Goal: Navigation & Orientation: Find specific page/section

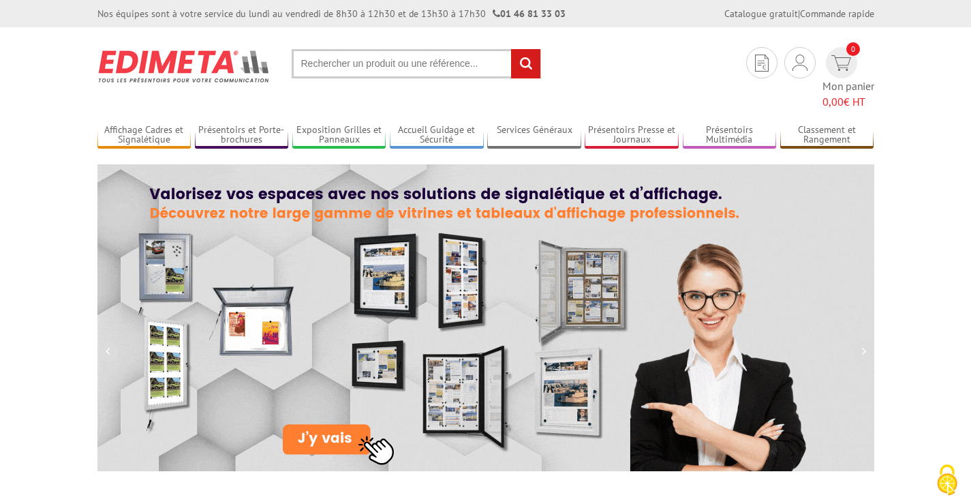
click at [329, 67] on input "text" at bounding box center [416, 63] width 249 height 29
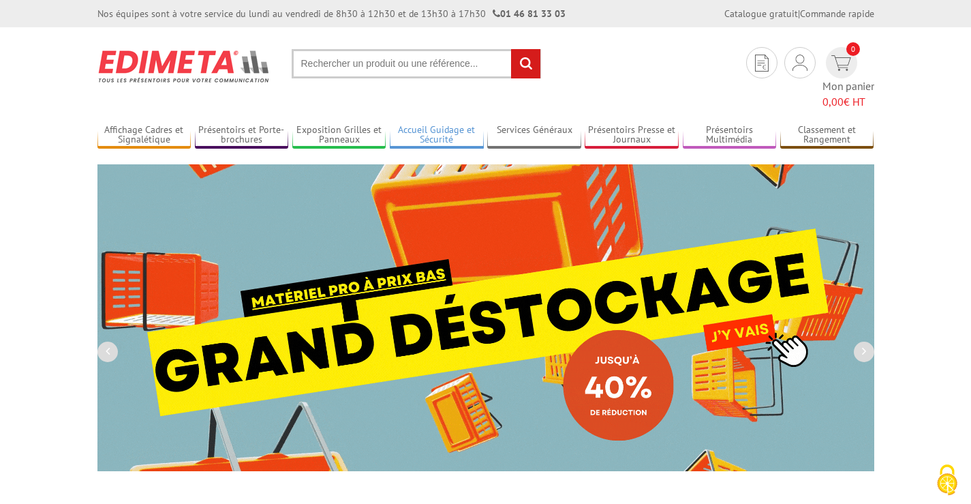
click at [442, 124] on link "Accueil Guidage et Sécurité" at bounding box center [437, 135] width 94 height 22
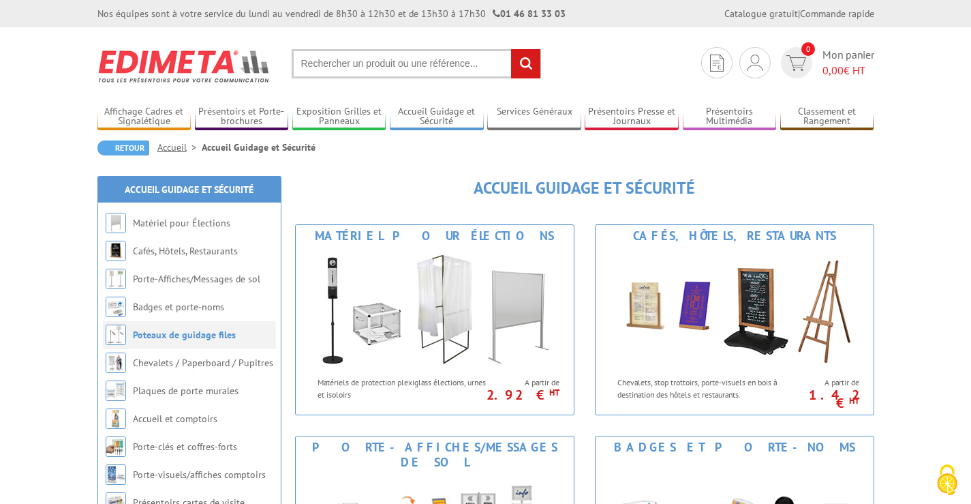
click at [227, 336] on link "Poteaux de guidage files" at bounding box center [184, 334] width 103 height 12
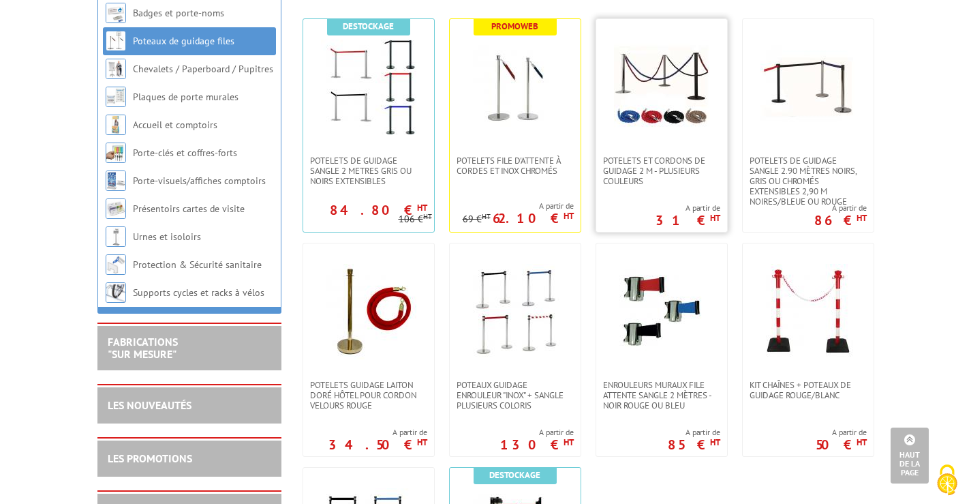
scroll to position [273, 0]
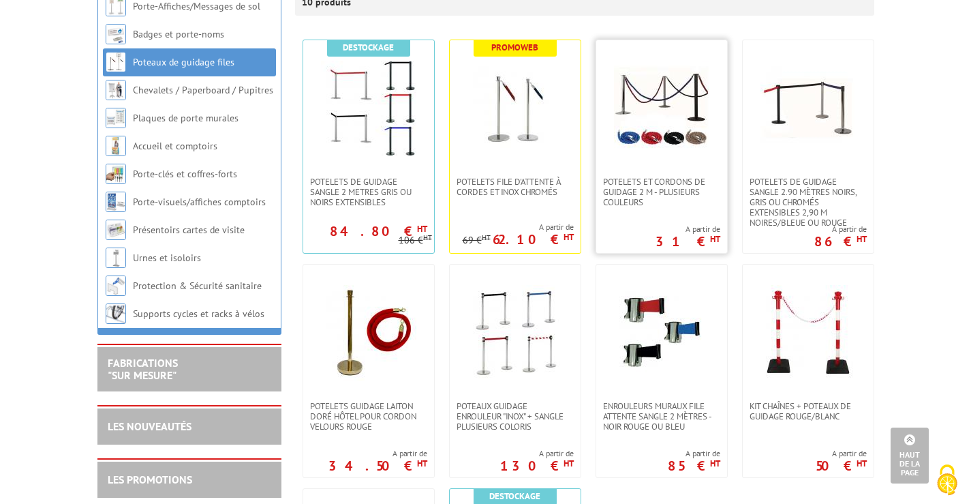
click at [668, 129] on img at bounding box center [661, 108] width 95 height 95
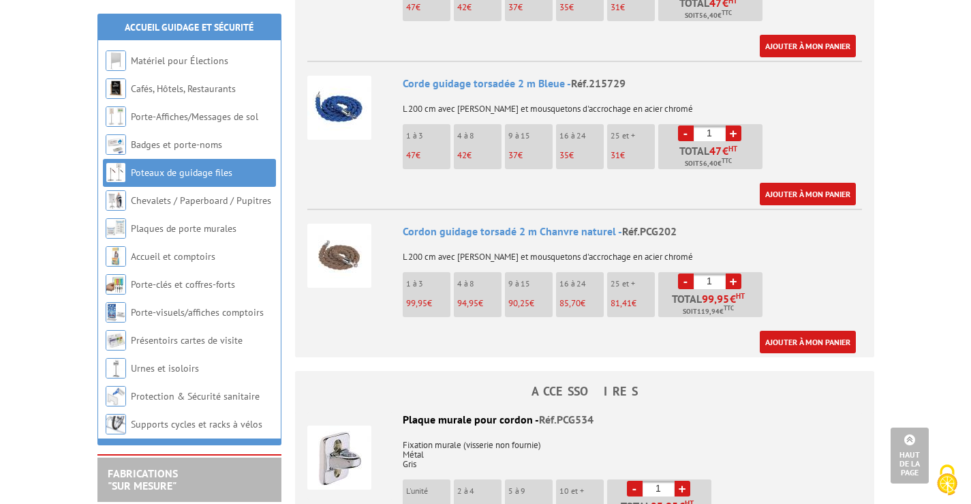
scroll to position [1226, 0]
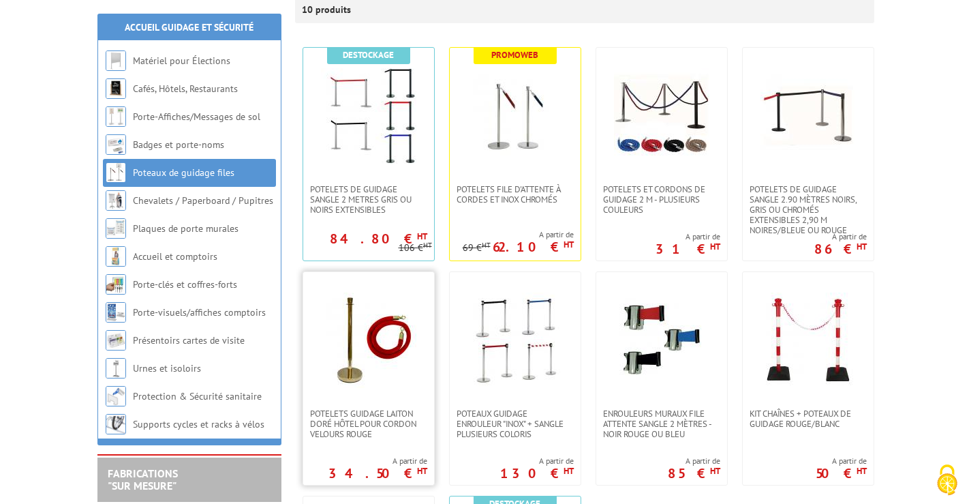
click at [405, 356] on img at bounding box center [368, 339] width 95 height 95
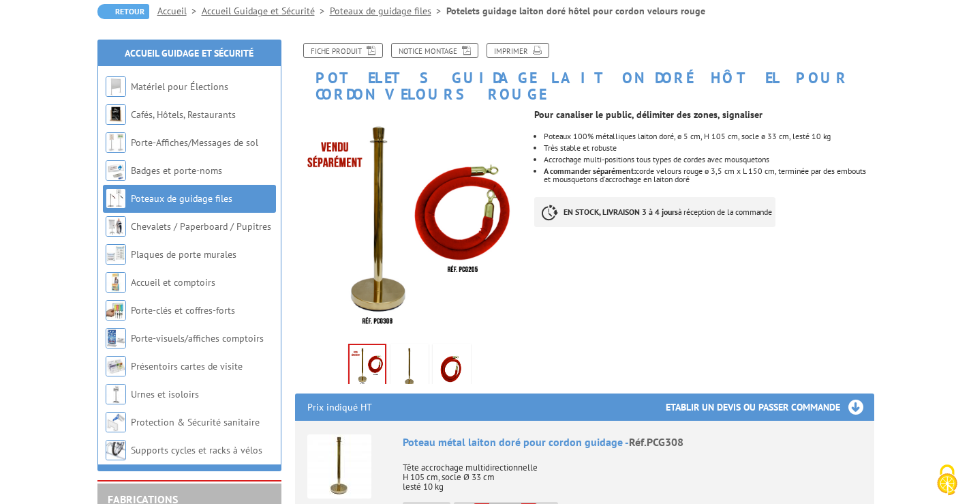
scroll to position [204, 0]
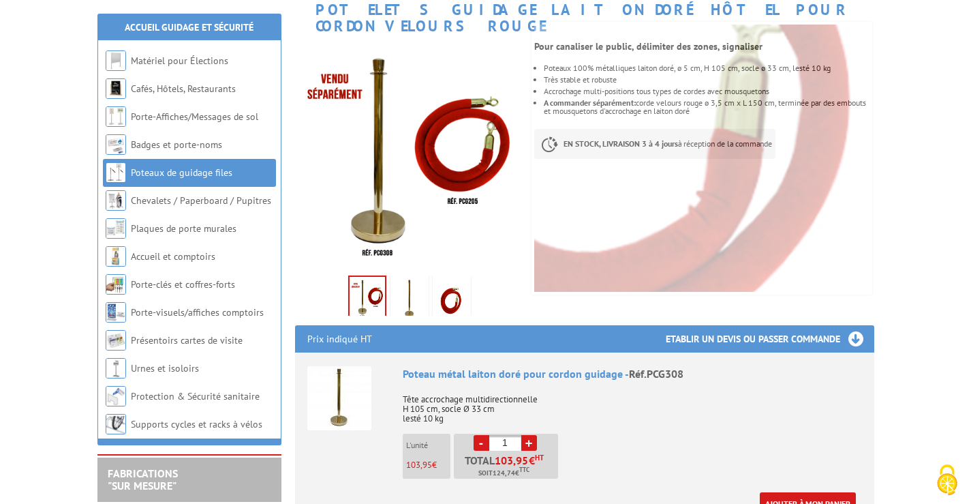
click at [412, 292] on img at bounding box center [409, 299] width 33 height 42
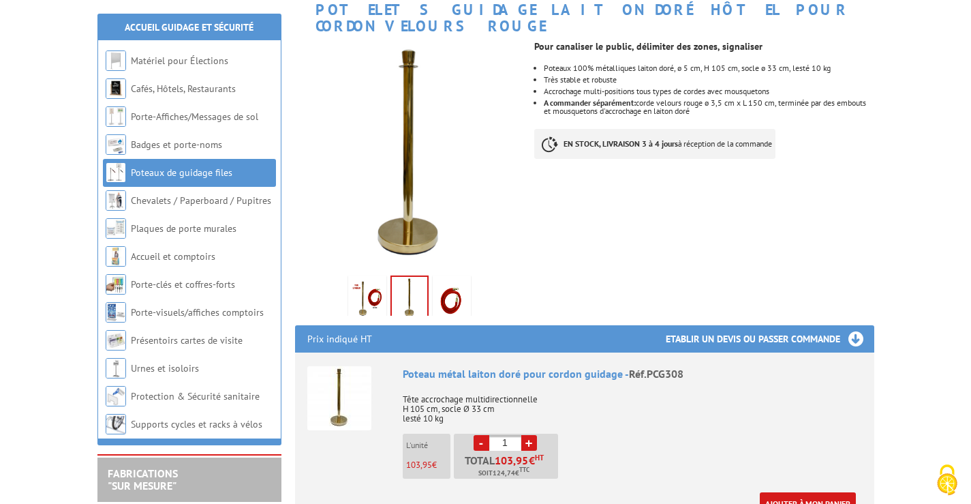
click at [402, 284] on img at bounding box center [409, 298] width 35 height 42
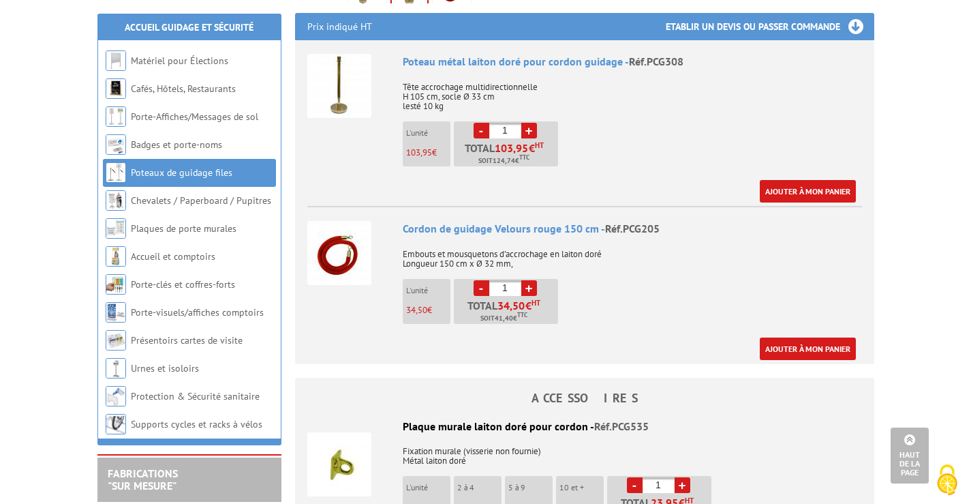
scroll to position [477, 0]
